Goal: Task Accomplishment & Management: Manage account settings

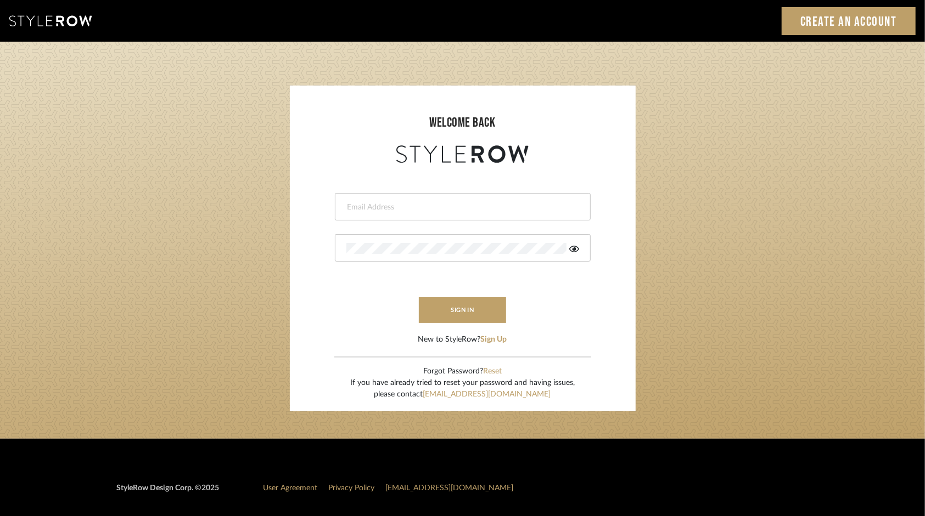
type input "[PERSON_NAME][EMAIL_ADDRESS][DOMAIN_NAME]"
click at [456, 311] on button "sign in" at bounding box center [463, 310] width 88 height 26
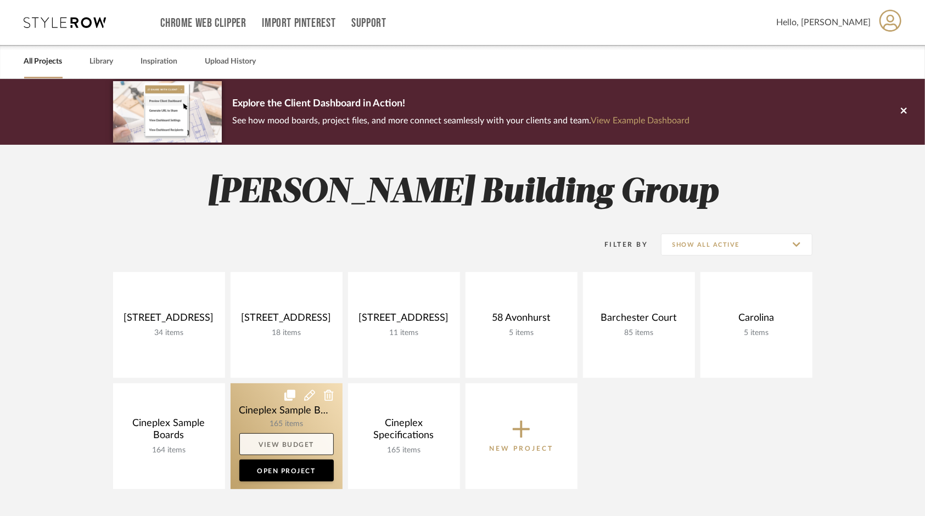
click at [255, 445] on link "View Budget" at bounding box center [286, 445] width 94 height 22
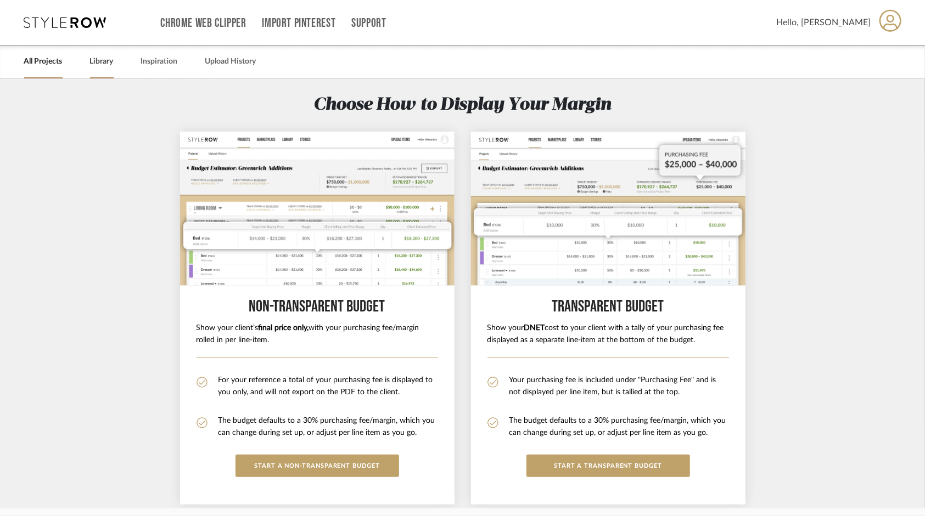
click at [105, 56] on link "Library" at bounding box center [102, 61] width 24 height 15
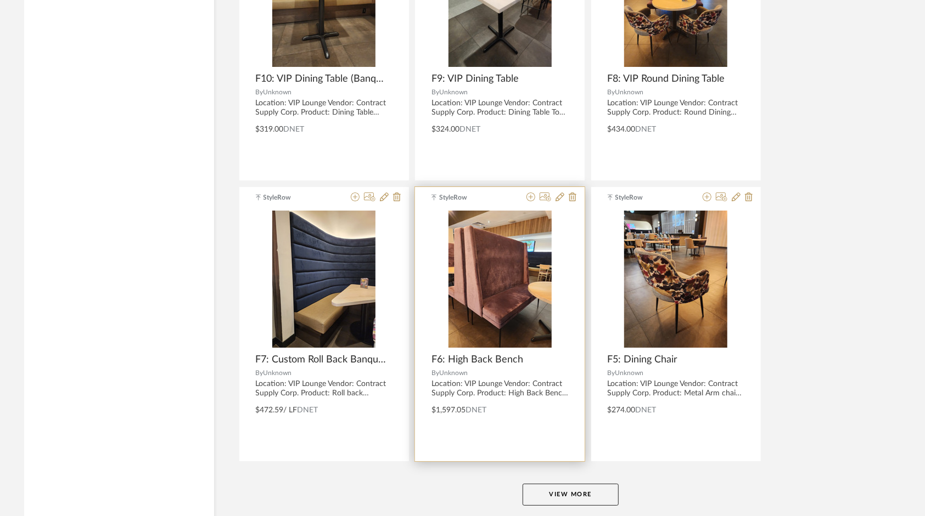
scroll to position [2607, 0]
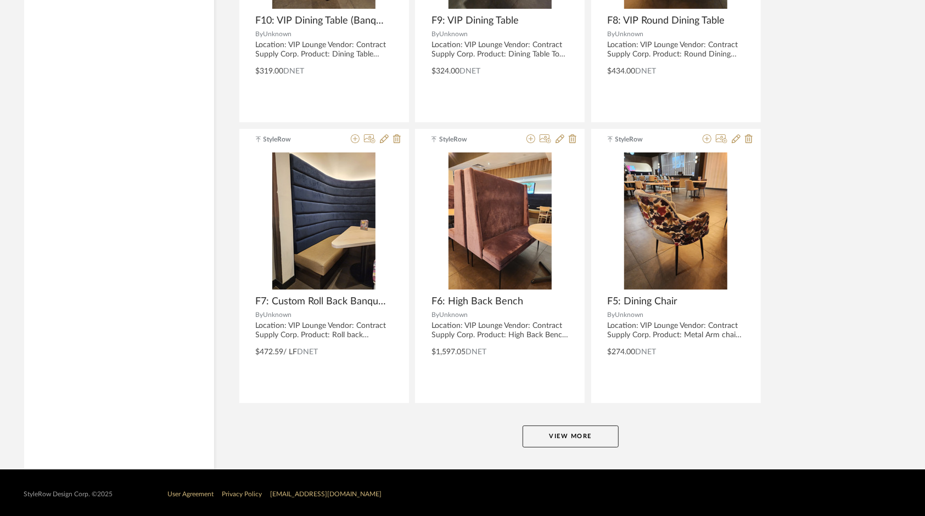
click at [564, 430] on button "View More" at bounding box center [570, 437] width 96 height 22
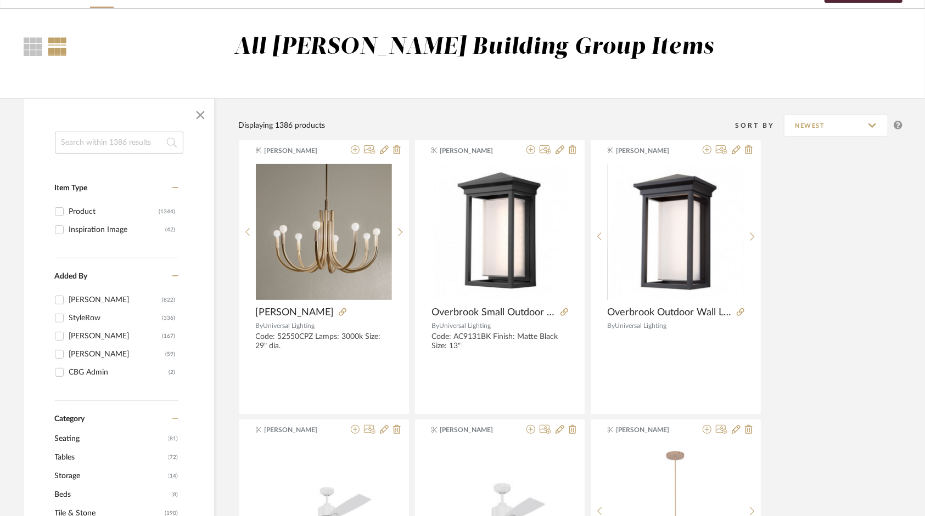
scroll to position [0, 0]
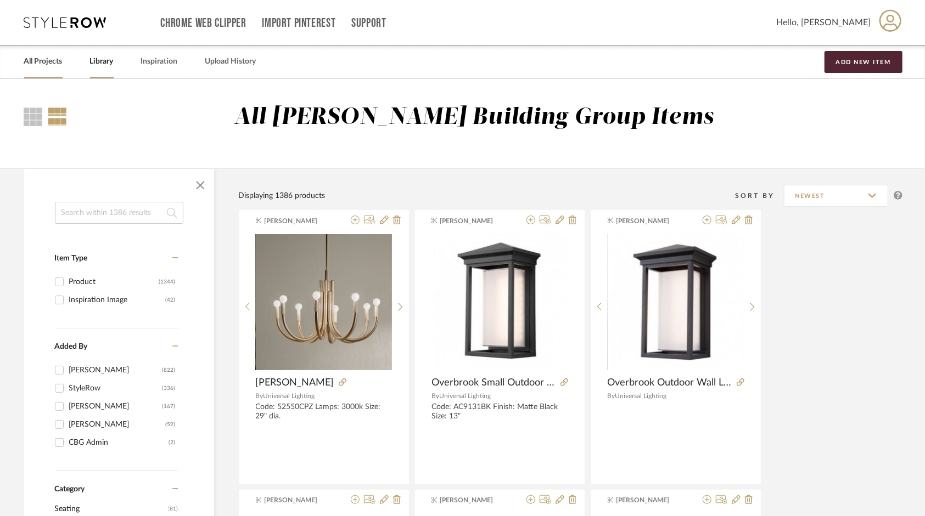
click at [33, 58] on link "All Projects" at bounding box center [43, 61] width 38 height 15
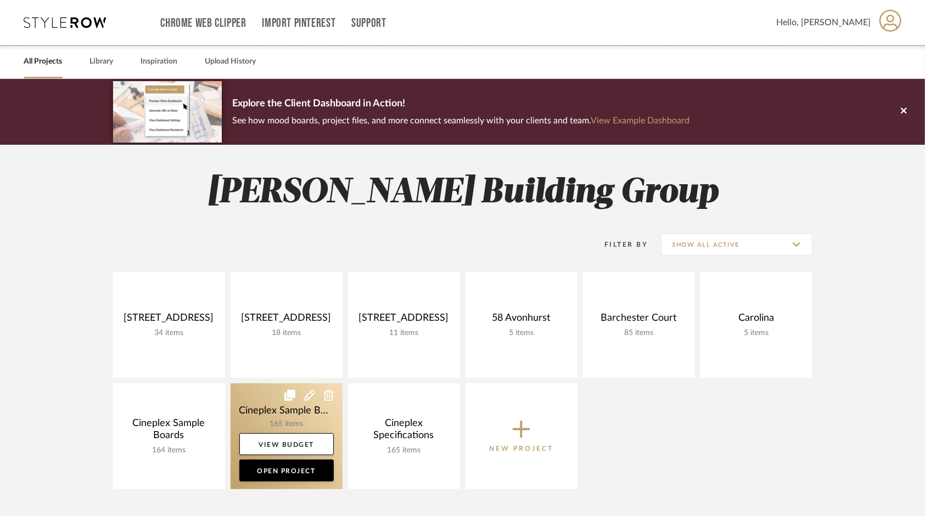
click at [266, 414] on link at bounding box center [286, 437] width 112 height 106
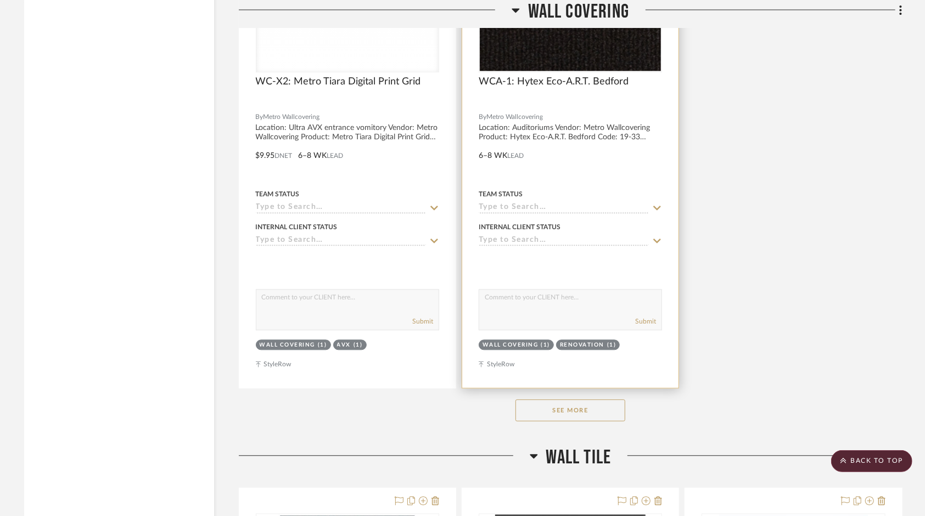
scroll to position [9955, 0]
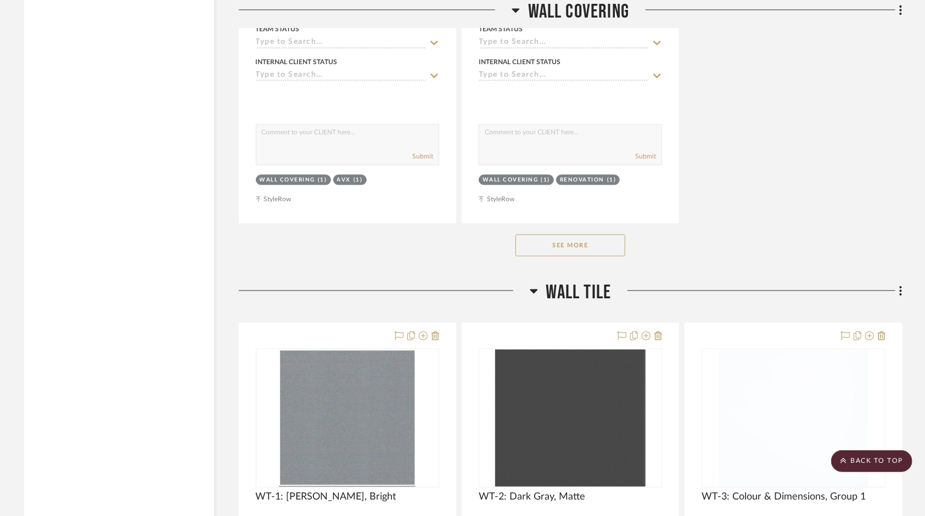
click at [584, 256] on button "See More" at bounding box center [570, 245] width 110 height 22
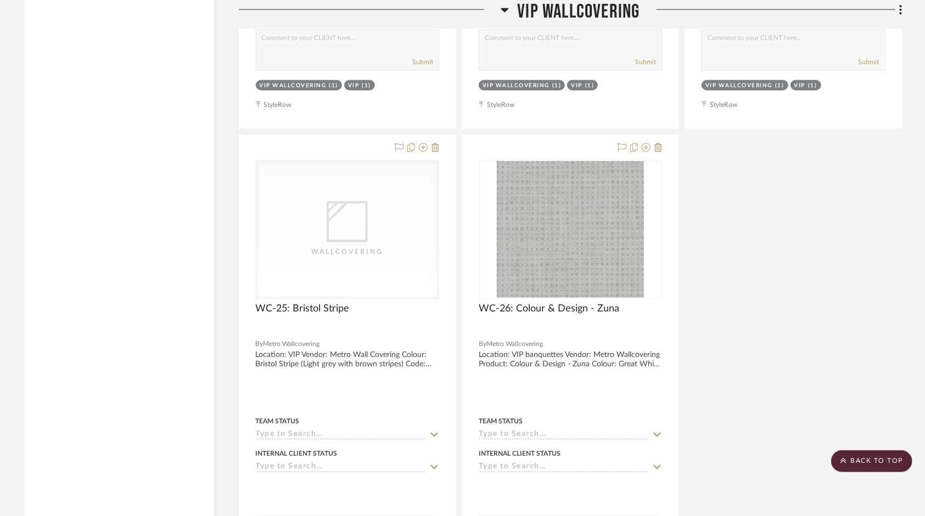
scroll to position [17304, 0]
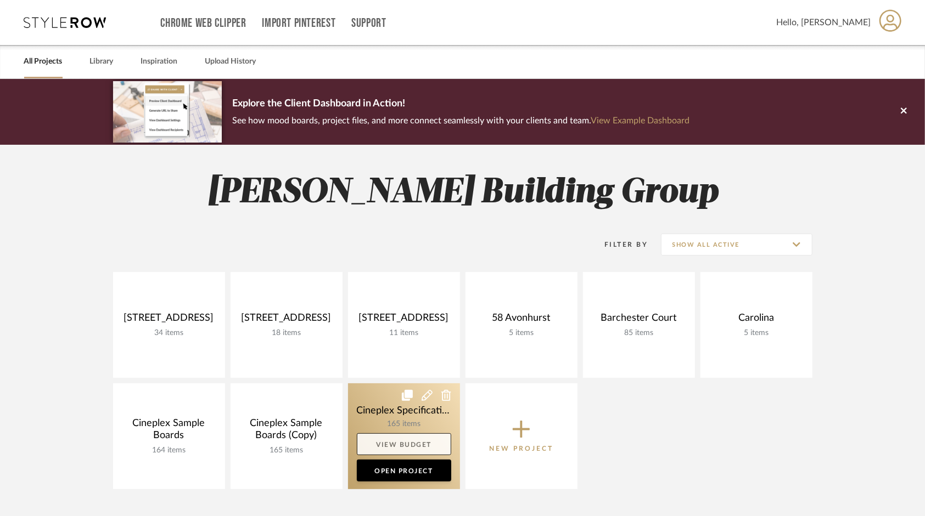
click at [388, 446] on link "View Budget" at bounding box center [404, 445] width 94 height 22
click at [399, 469] on link "Open Project" at bounding box center [404, 471] width 94 height 22
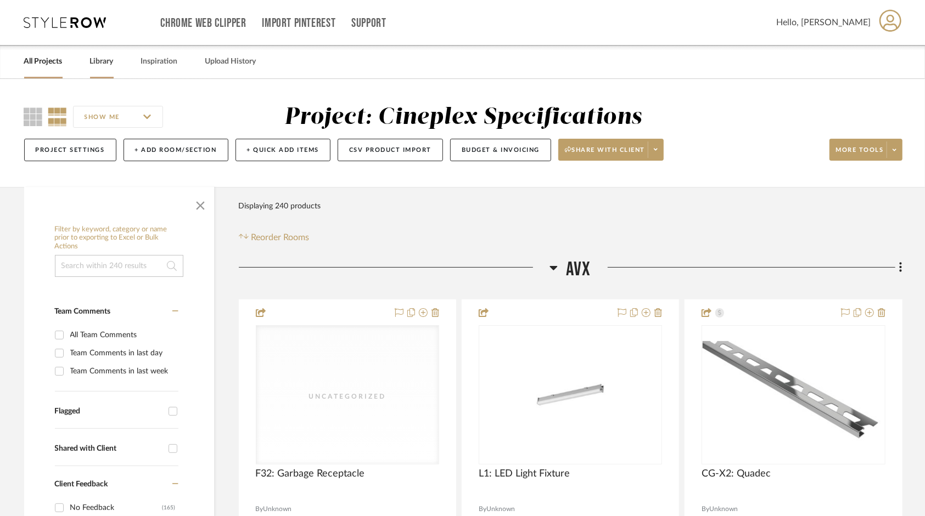
click at [93, 61] on link "Library" at bounding box center [102, 61] width 24 height 15
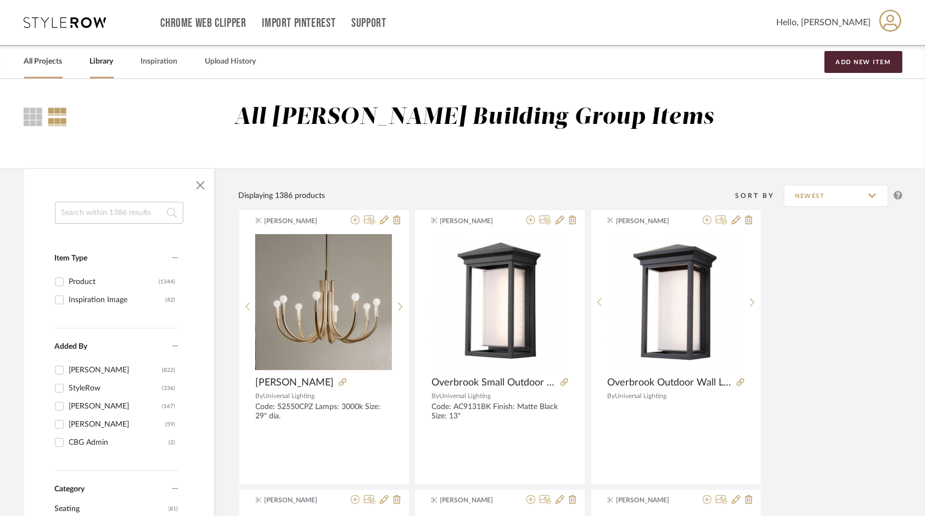
click at [47, 61] on link "All Projects" at bounding box center [43, 61] width 38 height 15
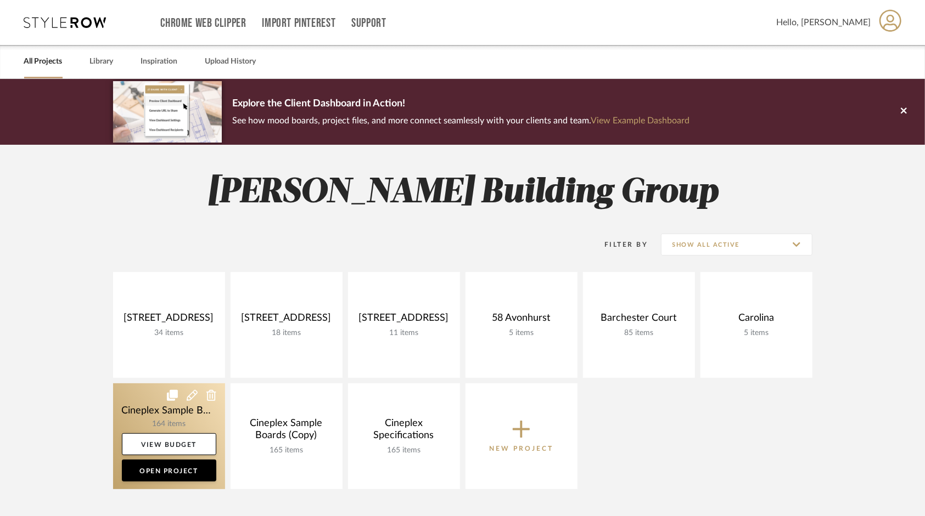
click at [194, 397] on icon at bounding box center [192, 395] width 11 height 11
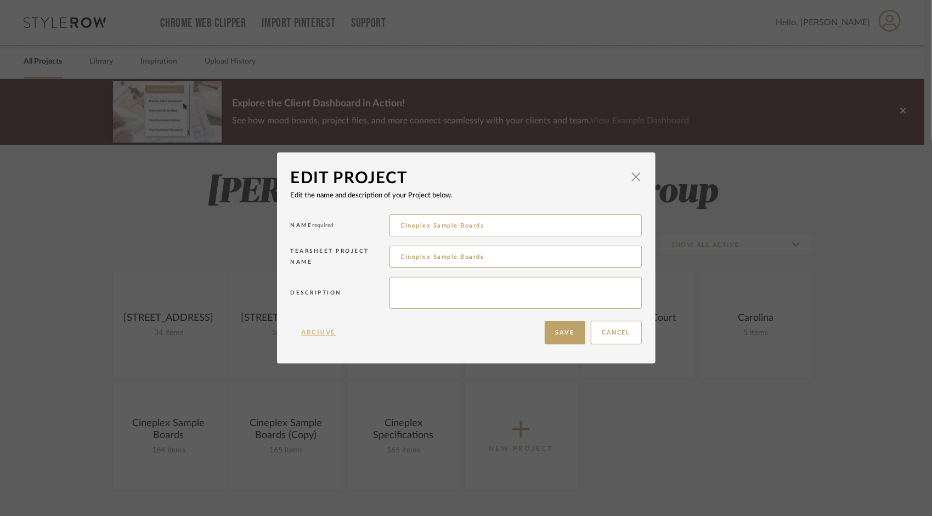
click at [324, 329] on button "Archive" at bounding box center [319, 333] width 57 height 24
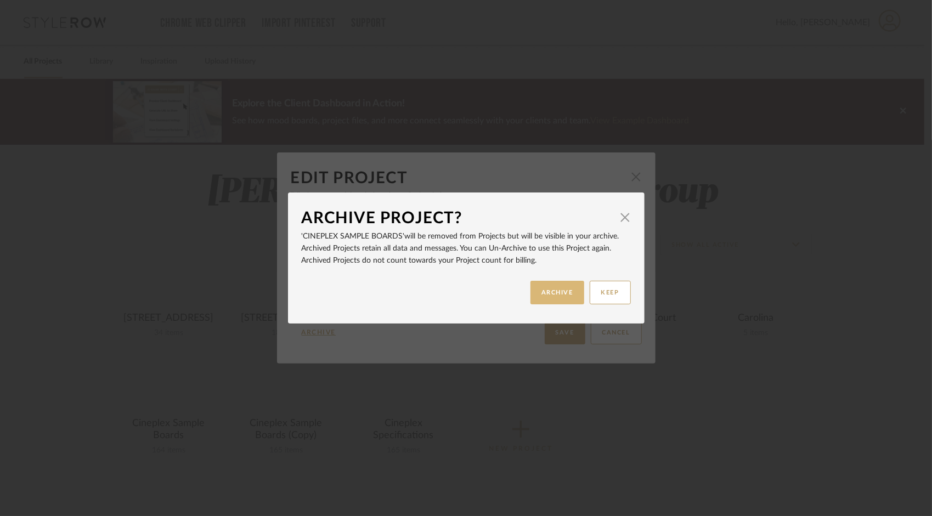
click at [544, 299] on button "ARCHIVE" at bounding box center [558, 293] width 54 height 24
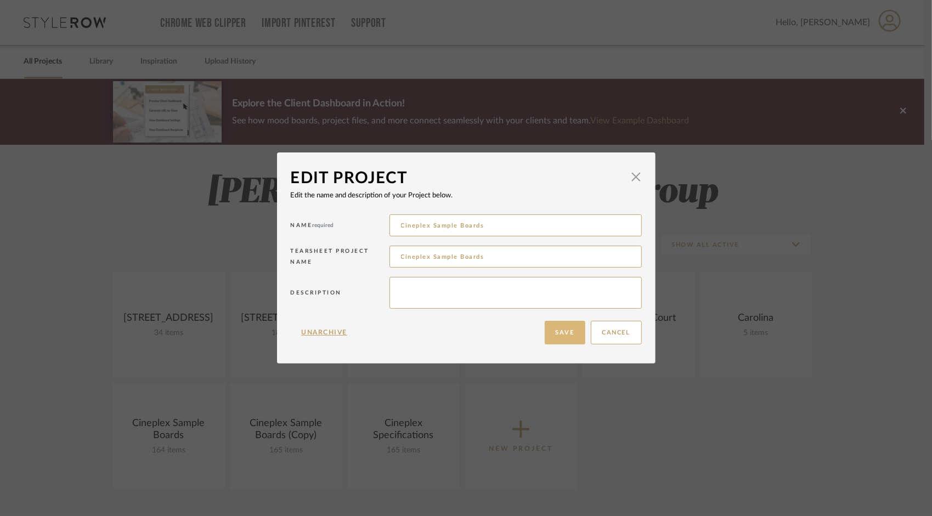
drag, startPoint x: 561, startPoint y: 338, endPoint x: 554, endPoint y: 333, distance: 9.0
click at [562, 338] on button "Save" at bounding box center [565, 333] width 41 height 24
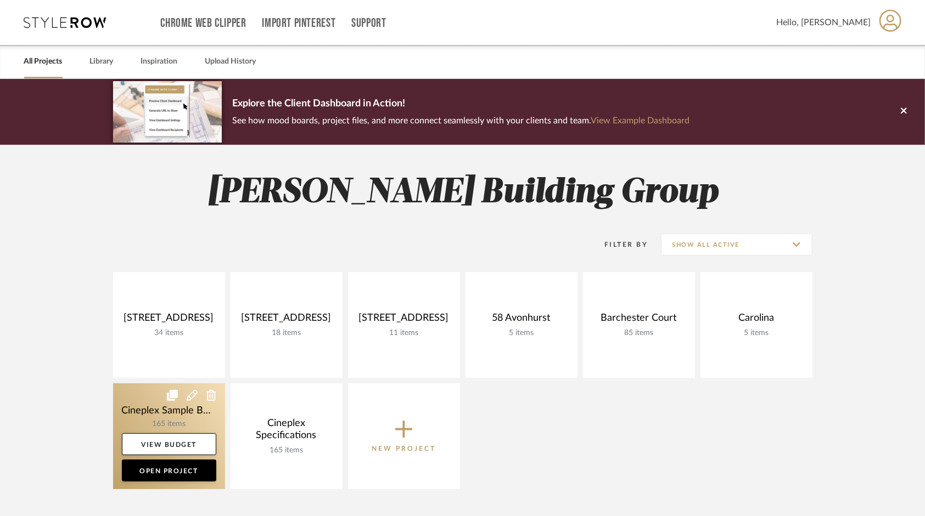
click at [194, 395] on icon at bounding box center [192, 395] width 11 height 11
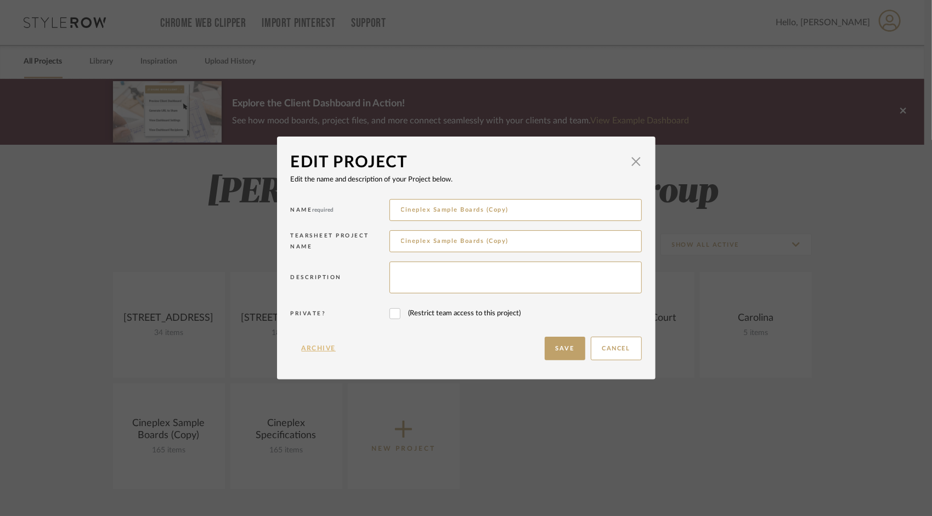
click at [307, 345] on button "Archive" at bounding box center [319, 349] width 57 height 24
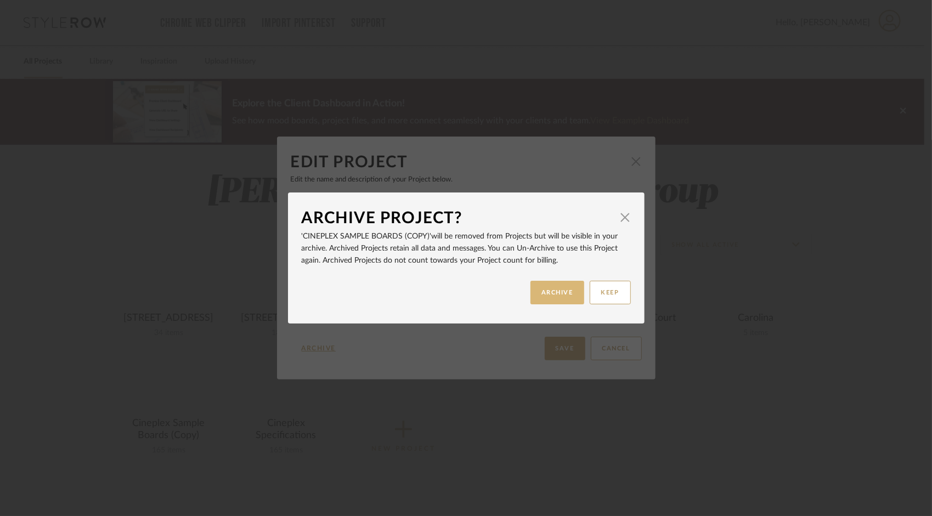
click at [561, 296] on button "ARCHIVE" at bounding box center [558, 293] width 54 height 24
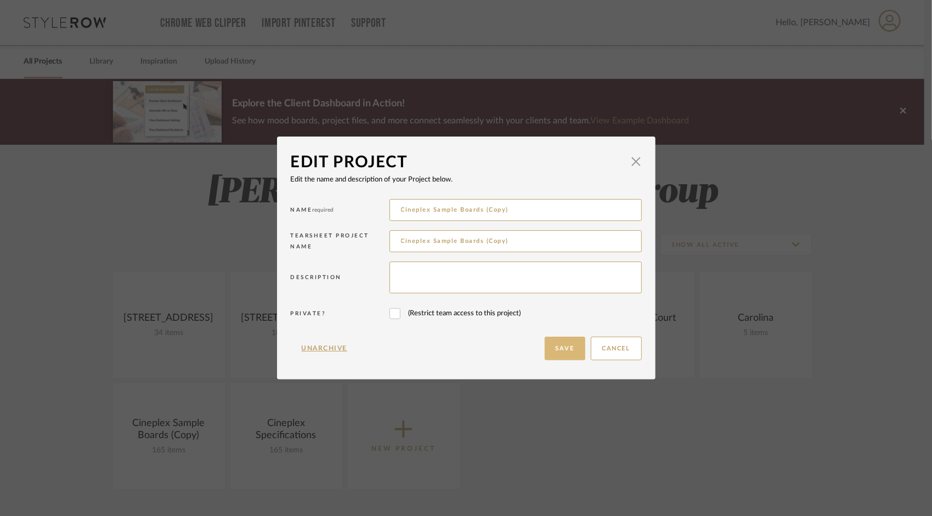
click at [569, 348] on button "Save" at bounding box center [565, 349] width 41 height 24
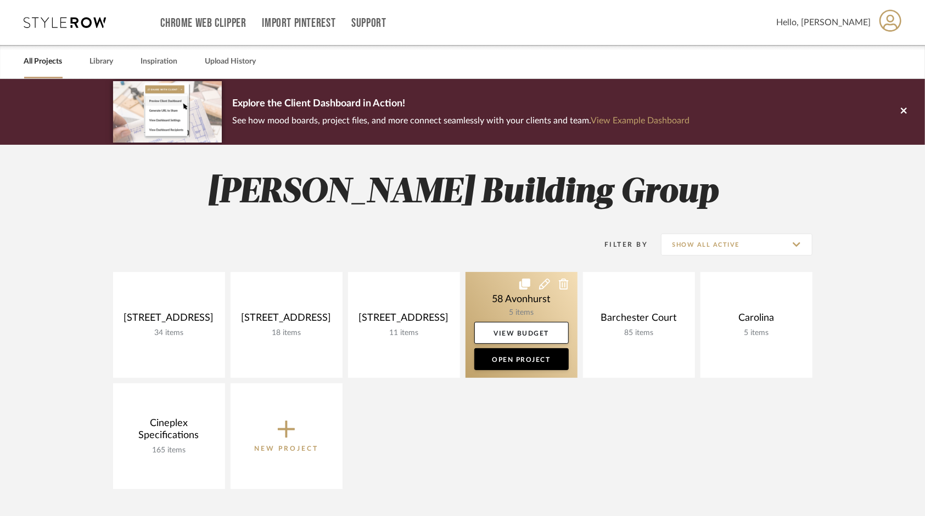
click at [544, 286] on icon at bounding box center [544, 284] width 11 height 11
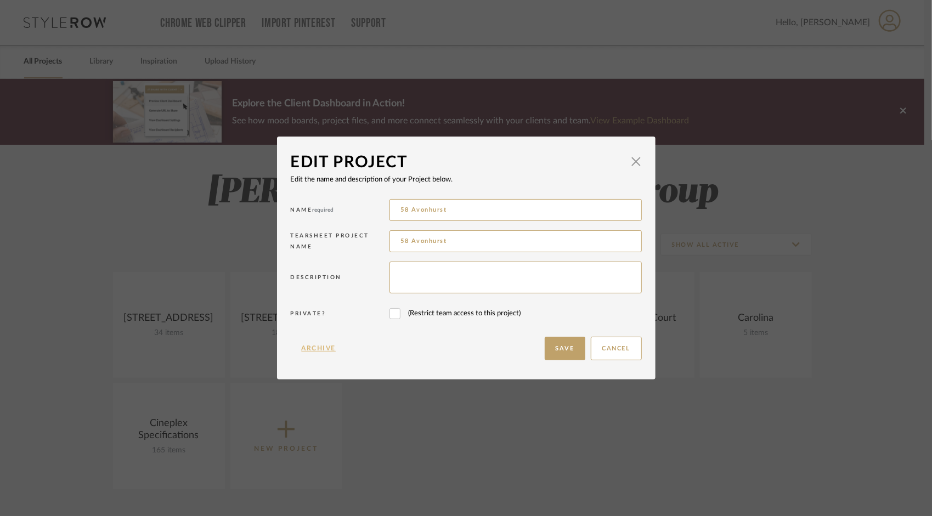
click at [334, 347] on button "Archive" at bounding box center [319, 349] width 57 height 24
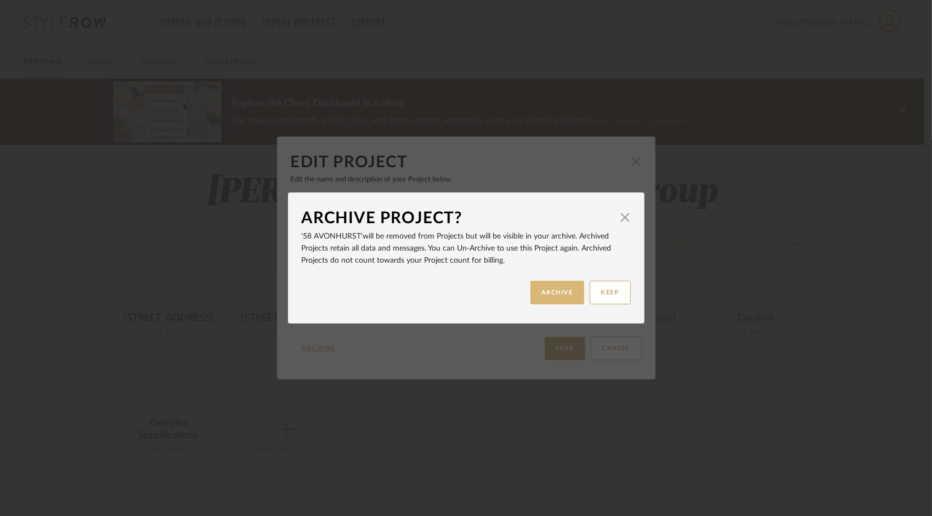
click at [562, 289] on button "ARCHIVE" at bounding box center [558, 293] width 54 height 24
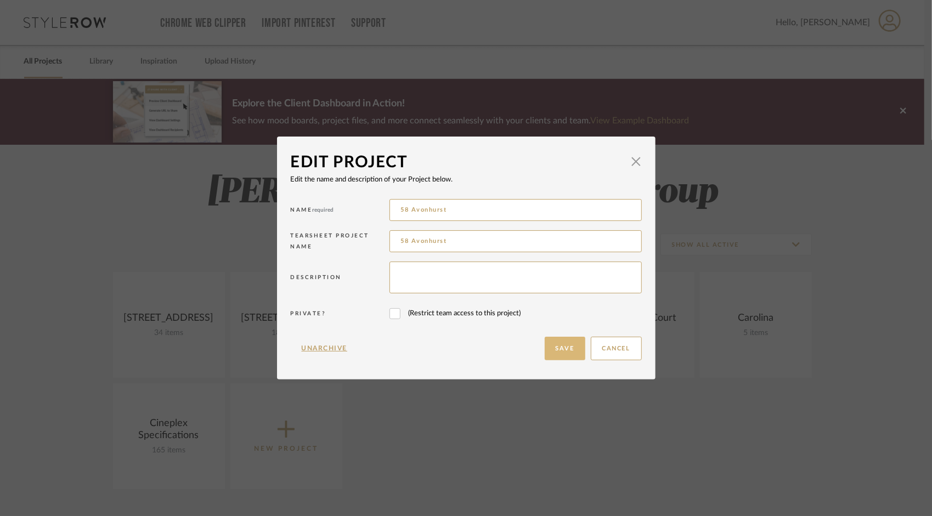
click at [564, 351] on button "Save" at bounding box center [565, 349] width 41 height 24
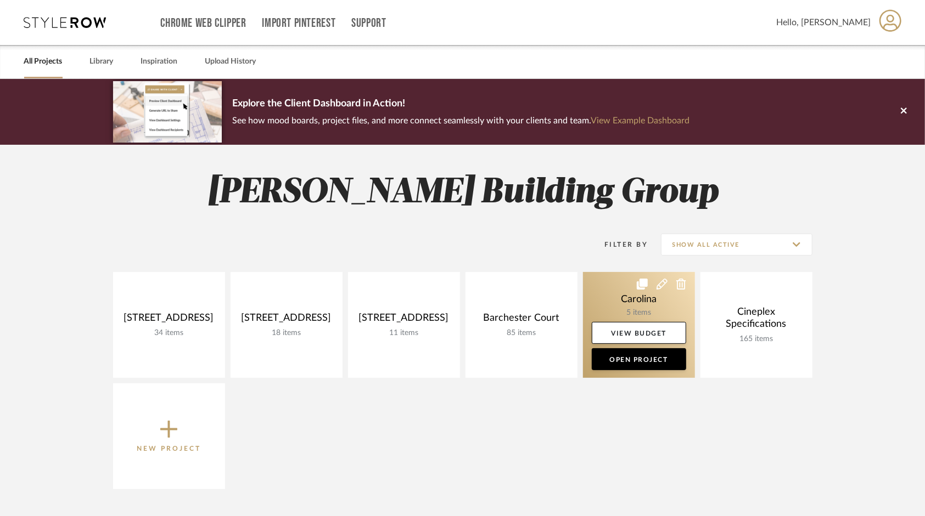
click at [663, 286] on icon at bounding box center [661, 284] width 11 height 11
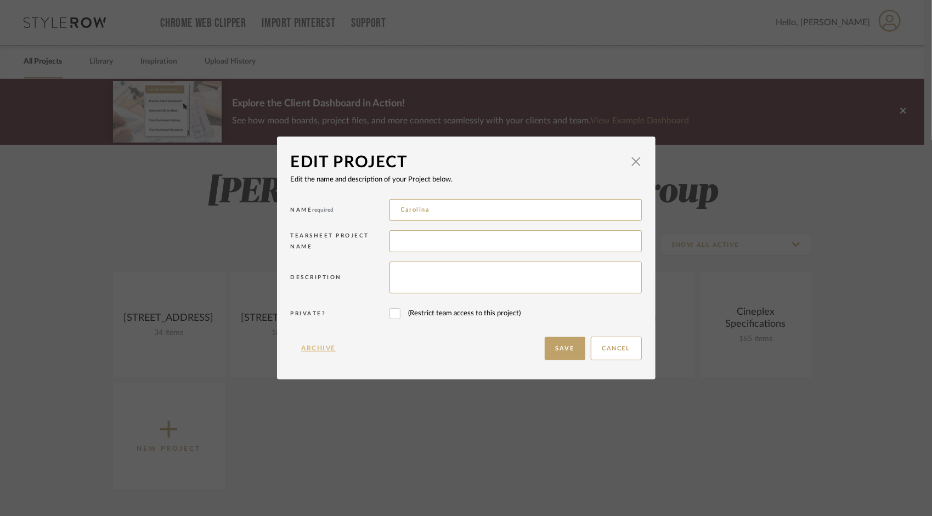
click at [330, 348] on button "Archive" at bounding box center [319, 349] width 57 height 24
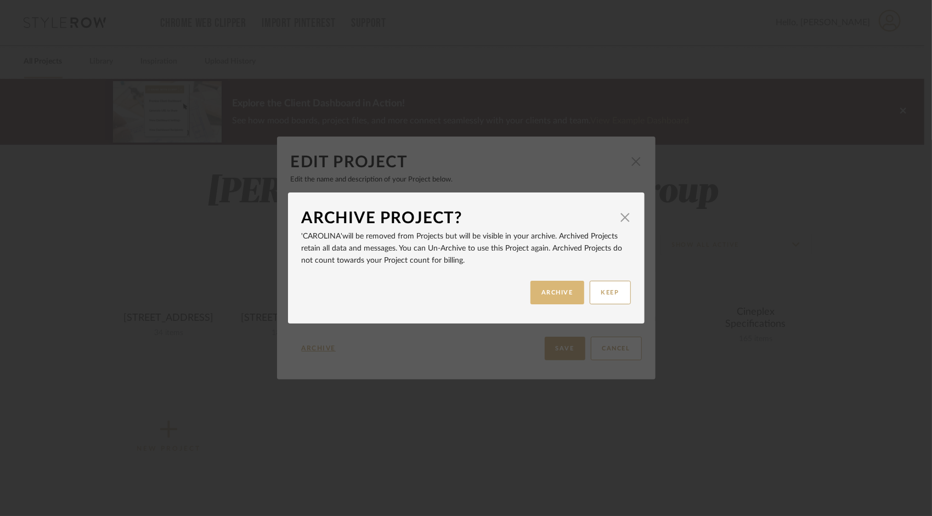
click at [539, 290] on button "ARCHIVE" at bounding box center [558, 293] width 54 height 24
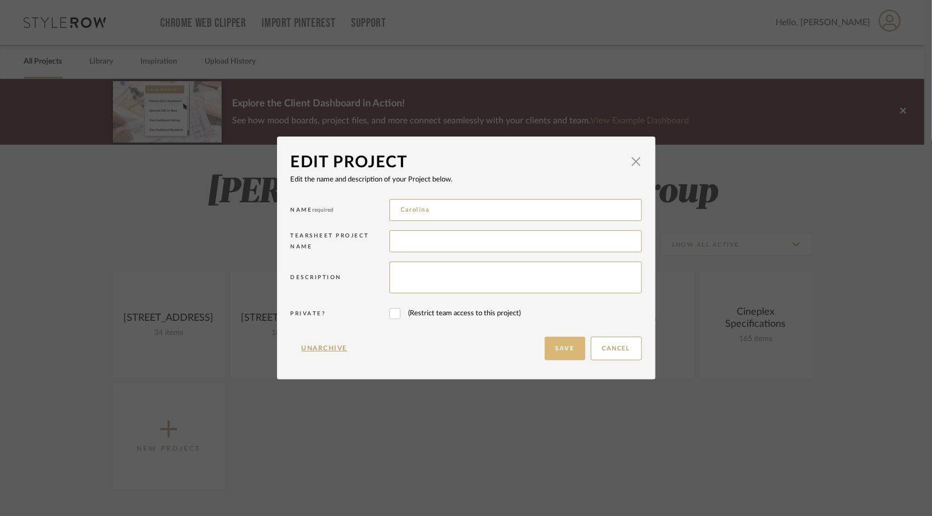
click at [563, 355] on button "Save" at bounding box center [565, 349] width 41 height 24
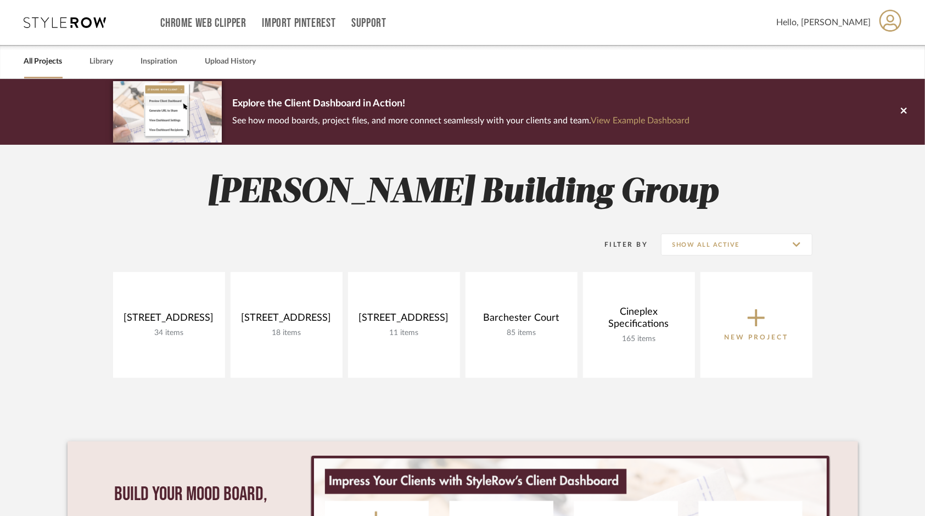
click at [655, 418] on div "[PERSON_NAME] Building Group Filter By Show All Active [STREET_ADDRESS] 34 item…" at bounding box center [463, 413] width 790 height 537
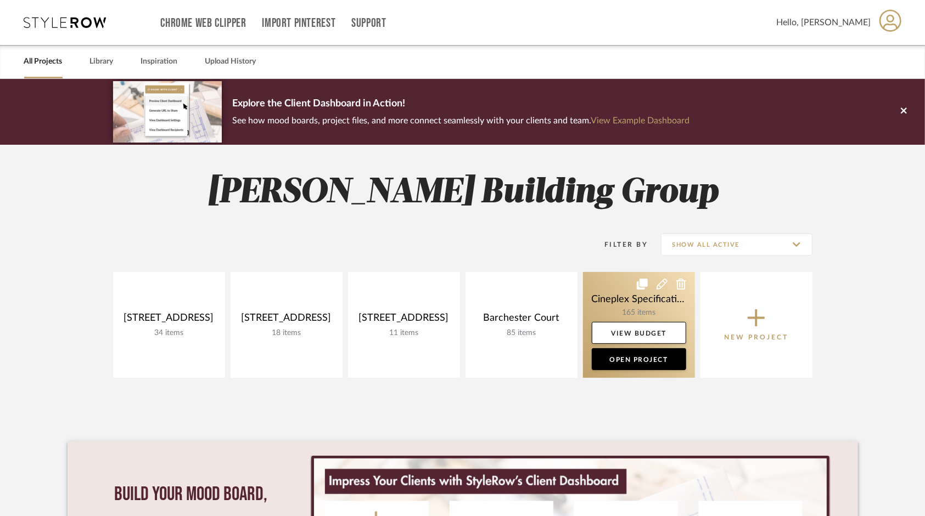
click at [636, 310] on link at bounding box center [639, 325] width 112 height 106
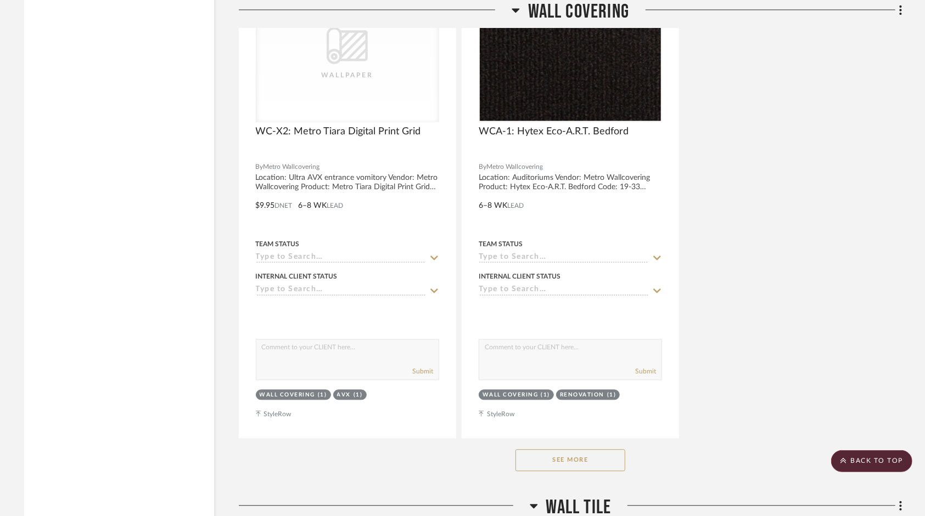
scroll to position [15439, 0]
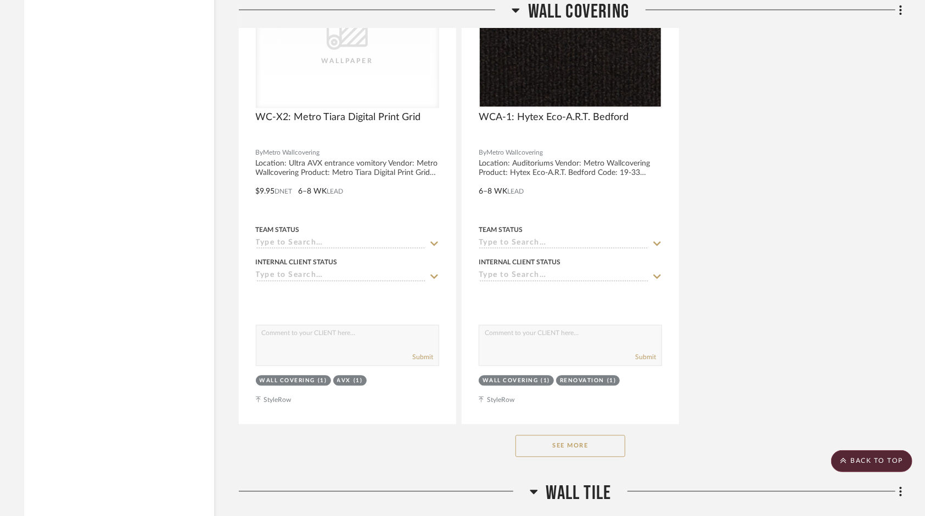
click at [591, 448] on button "See More" at bounding box center [570, 446] width 110 height 22
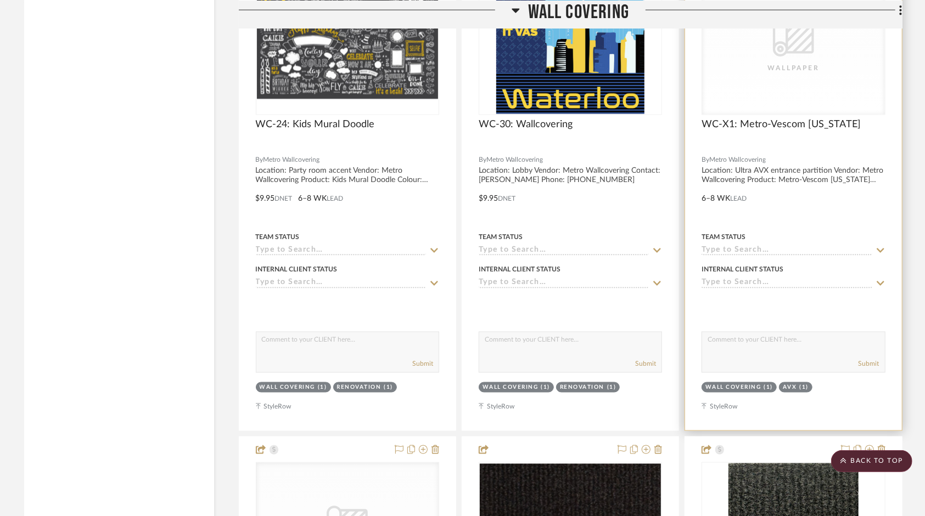
scroll to position [14725, 0]
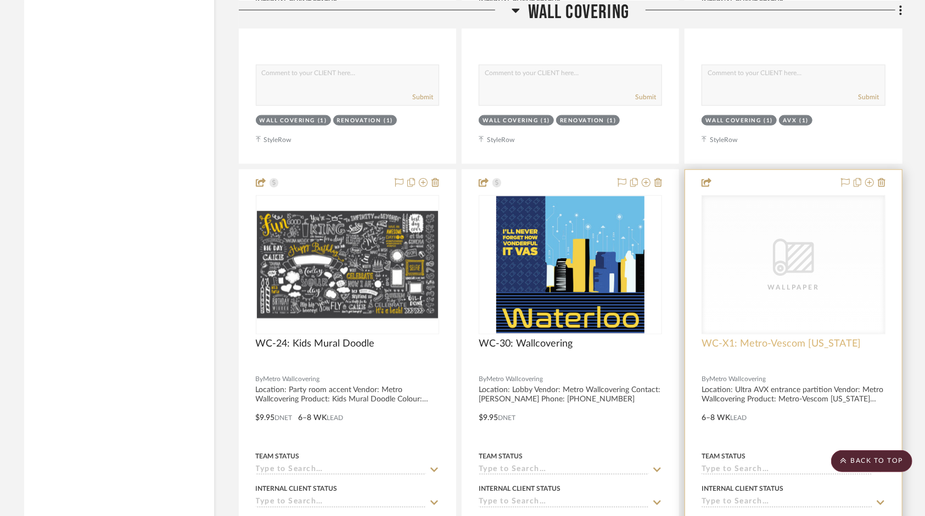
click at [781, 350] on span "WC-X1: Metro-Vescom [US_STATE]" at bounding box center [780, 344] width 159 height 12
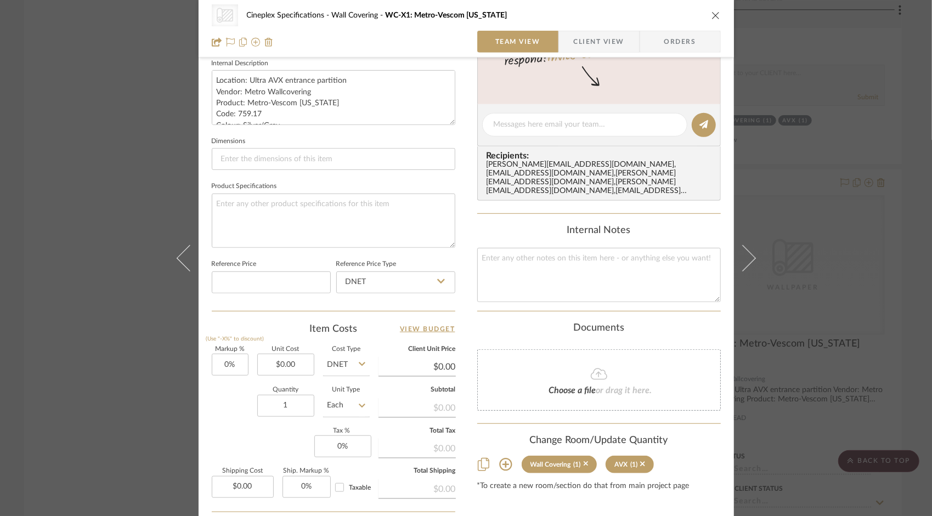
scroll to position [501, 0]
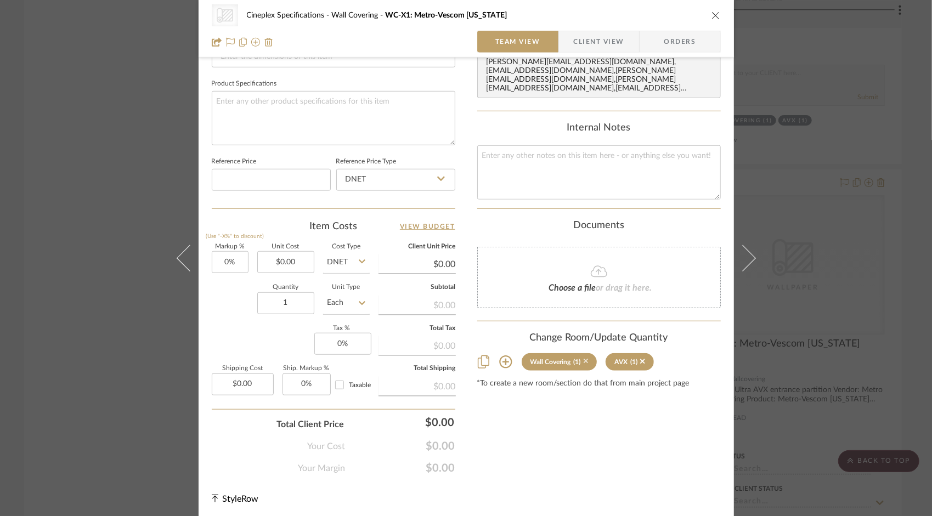
click at [584, 358] on icon at bounding box center [586, 362] width 5 height 8
click at [558, 353] on sr-tag "AVX (1)" at bounding box center [546, 362] width 48 height 18
click at [556, 358] on icon at bounding box center [558, 362] width 5 height 8
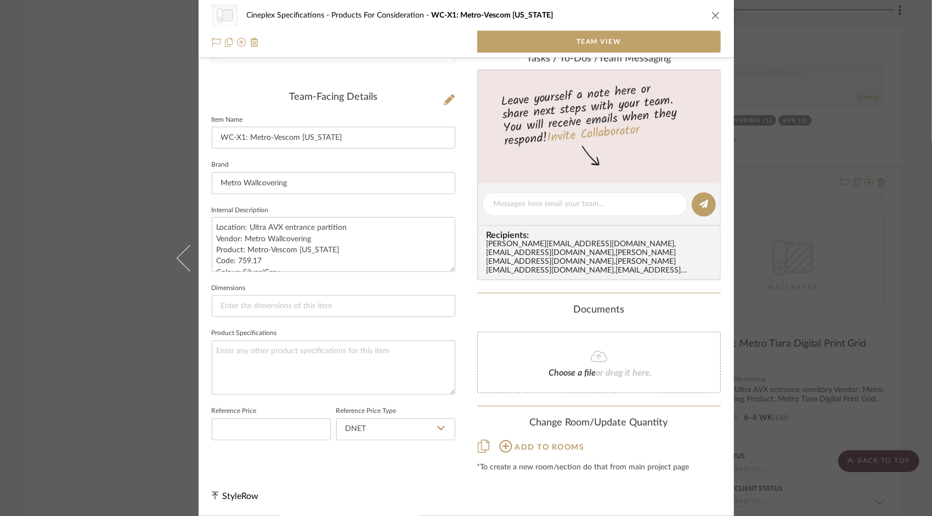
scroll to position [240, 0]
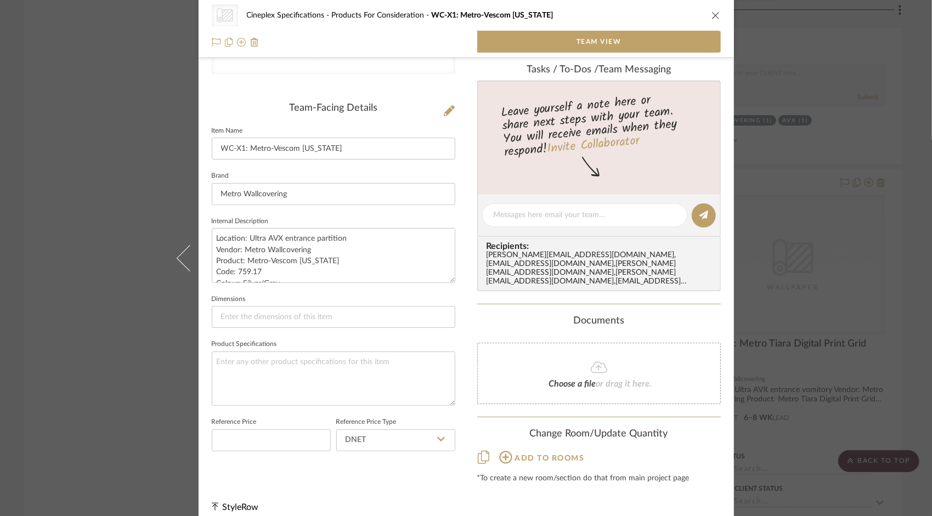
click at [499, 453] on icon at bounding box center [505, 457] width 13 height 13
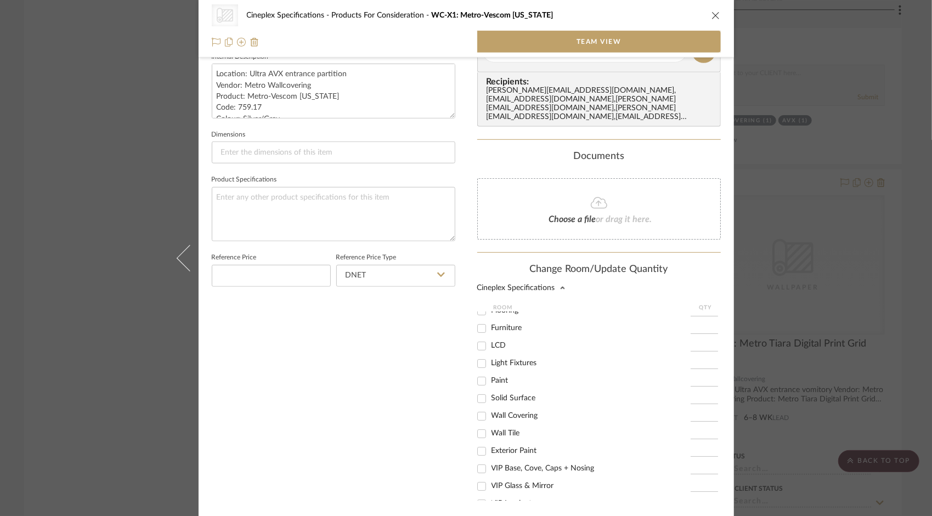
scroll to position [252, 0]
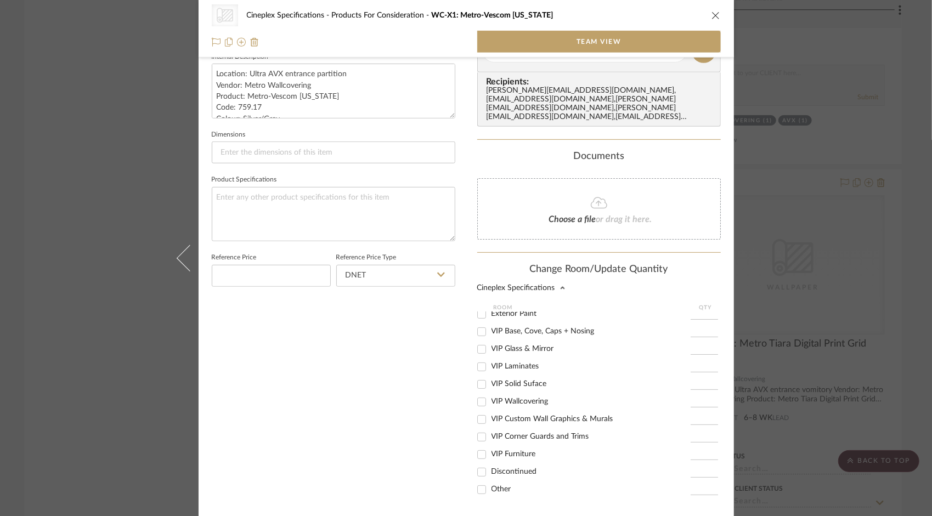
click at [516, 468] on span "Discontinued" at bounding box center [515, 472] width 46 height 8
click at [491, 465] on input "Discontinued" at bounding box center [482, 473] width 18 height 18
checkbox input "true"
type input "1"
click at [705, 516] on button "Save" at bounding box center [712, 520] width 17 height 9
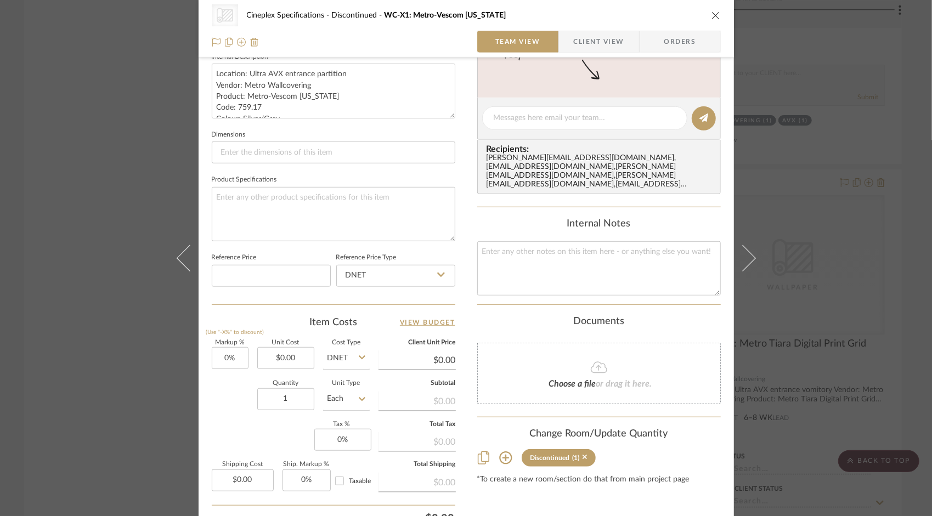
click at [712, 14] on icon "close" at bounding box center [716, 15] width 9 height 9
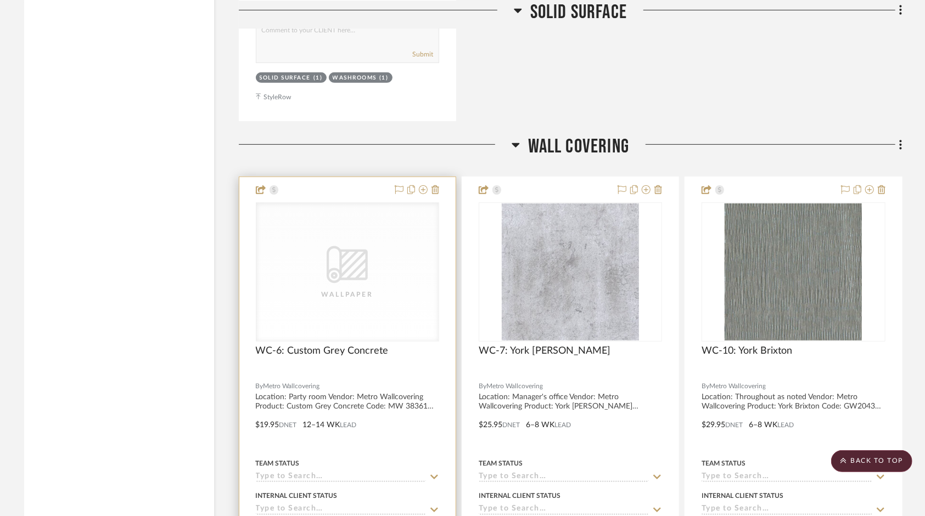
scroll to position [14341, 0]
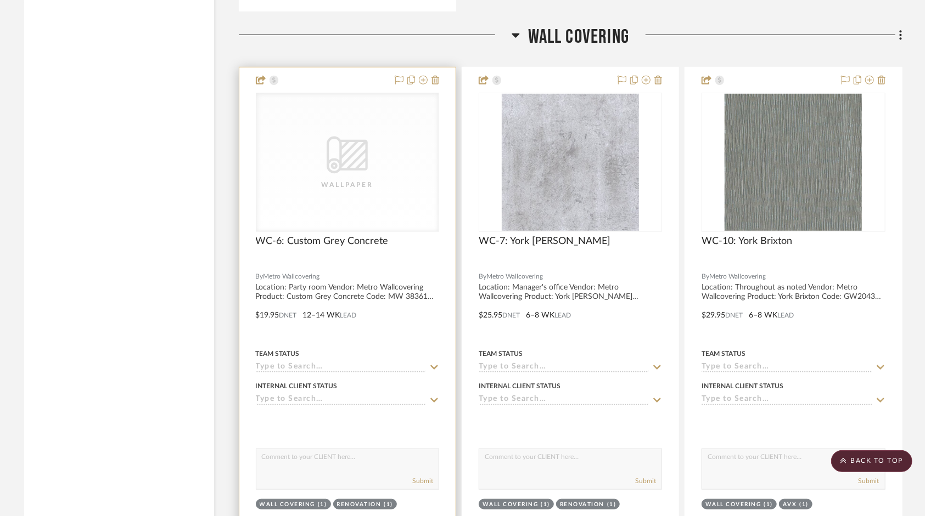
click at [335, 298] on div at bounding box center [347, 308] width 216 height 480
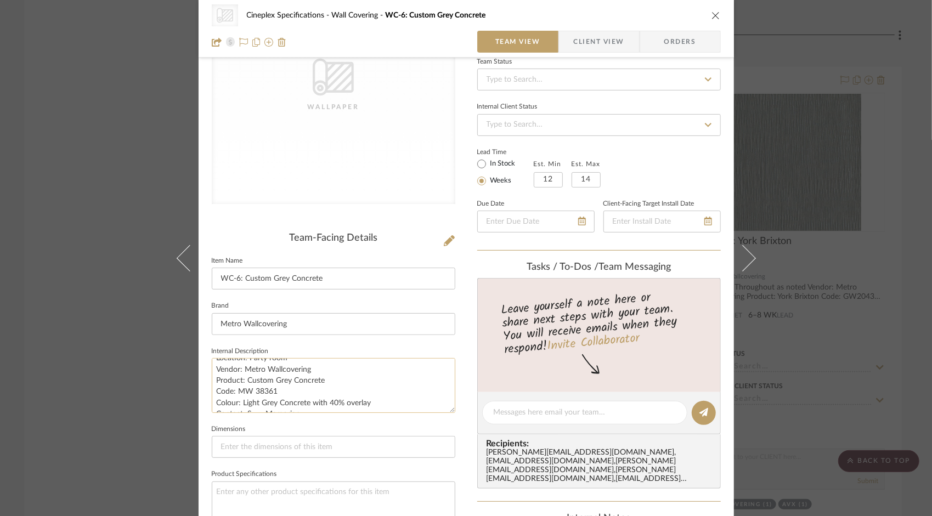
scroll to position [0, 0]
click at [454, 437] on div "CategoryIconWallcovering Created with Sketch. Wallpaper Cineplex Specifications…" at bounding box center [467, 403] width 536 height 1011
click at [712, 19] on icon "close" at bounding box center [716, 15] width 9 height 9
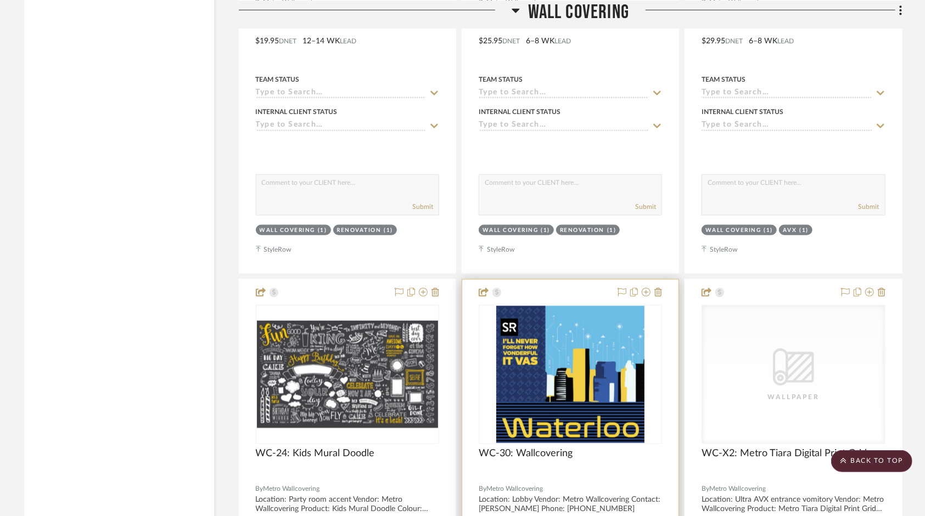
scroll to position [14671, 0]
